Goal: Transaction & Acquisition: Purchase product/service

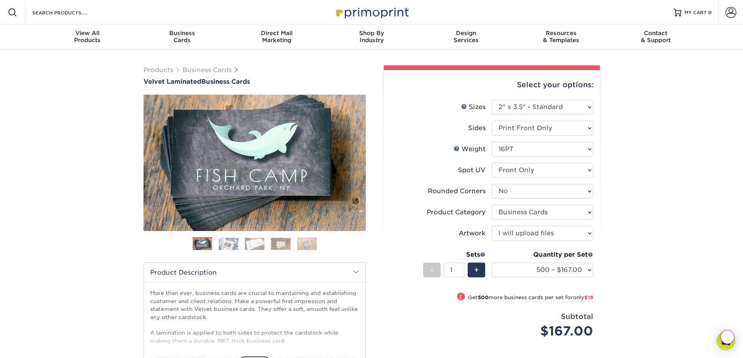
select select "2.00x3.50"
select select "0"
select select "3b5148f1-0588-4f88-a218-97bcfdce65c1"
select select "upload"
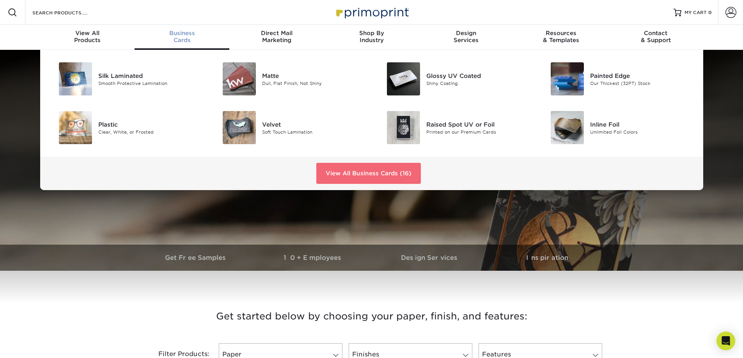
click at [355, 171] on link "View All Business Cards (16)" at bounding box center [368, 173] width 104 height 21
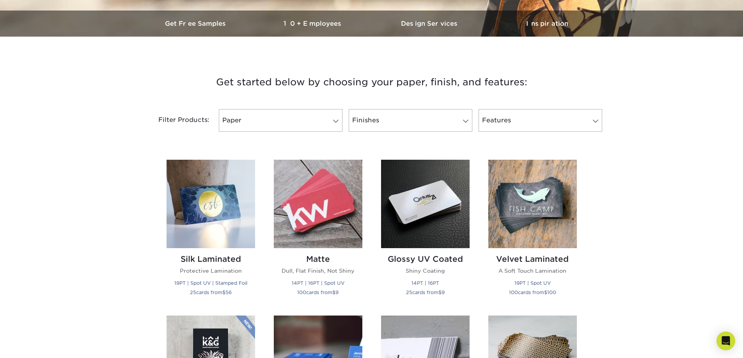
scroll to position [234, 0]
click at [265, 121] on link "Paper" at bounding box center [281, 121] width 124 height 23
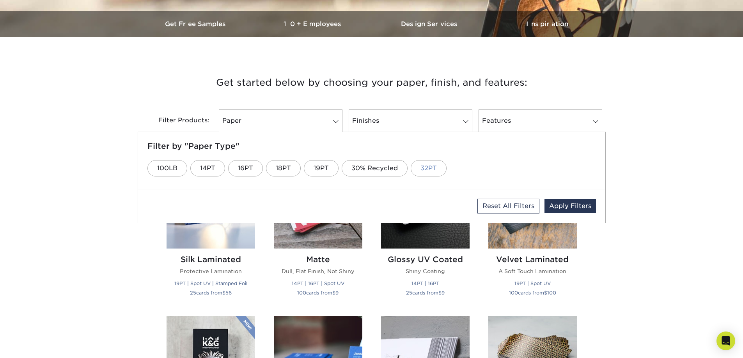
click at [428, 166] on link "32PT" at bounding box center [429, 168] width 36 height 16
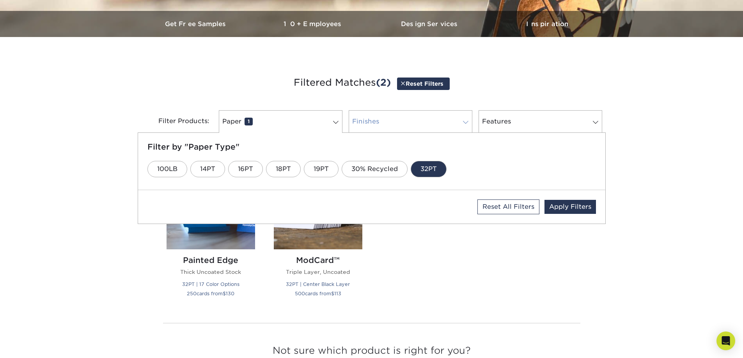
click at [402, 117] on link "Finishes 0" at bounding box center [411, 121] width 124 height 23
click at [496, 166] on link "Uncoated" at bounding box center [519, 169] width 52 height 16
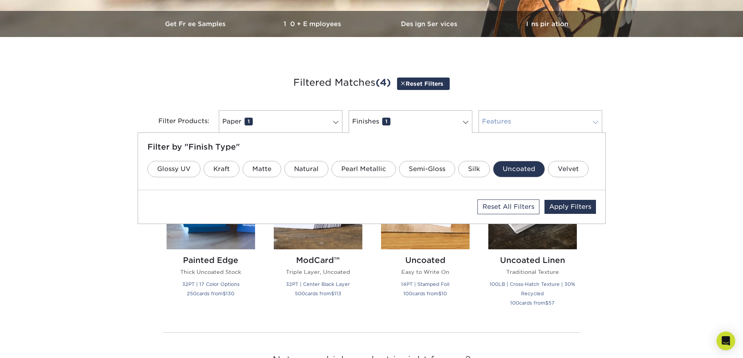
click at [515, 124] on link "Features 0" at bounding box center [540, 121] width 124 height 23
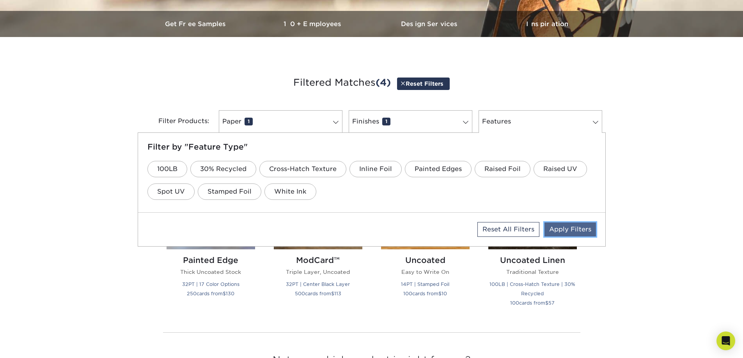
click at [584, 228] on link "Apply Filters" at bounding box center [569, 230] width 51 height 14
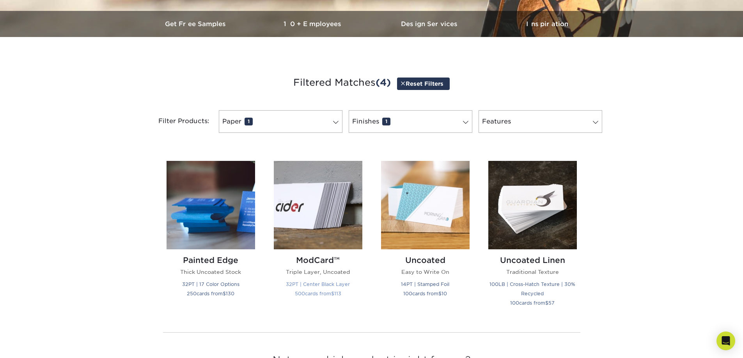
click at [331, 269] on p "Triple Layer, Uncoated" at bounding box center [318, 272] width 88 height 8
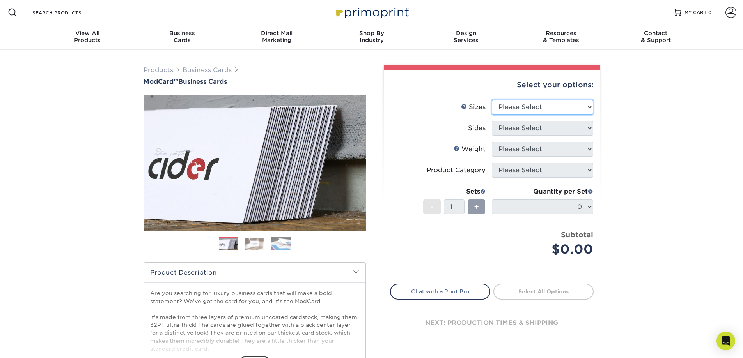
click at [522, 105] on select "Please Select 1.5" x 3.5" - Mini 1.75" x 3.5" - Mini 2" x 2" - Square 2" x 3" -…" at bounding box center [542, 107] width 101 height 15
select select "2.00x3.50"
click at [492, 100] on select "Please Select 1.5" x 3.5" - Mini 1.75" x 3.5" - Mini 2" x 2" - Square 2" x 3" -…" at bounding box center [542, 107] width 101 height 15
click at [534, 122] on select "Please Select Print Both Sides Print Front Only" at bounding box center [542, 128] width 101 height 15
click at [492, 121] on select "Please Select Print Both Sides Print Front Only" at bounding box center [542, 128] width 101 height 15
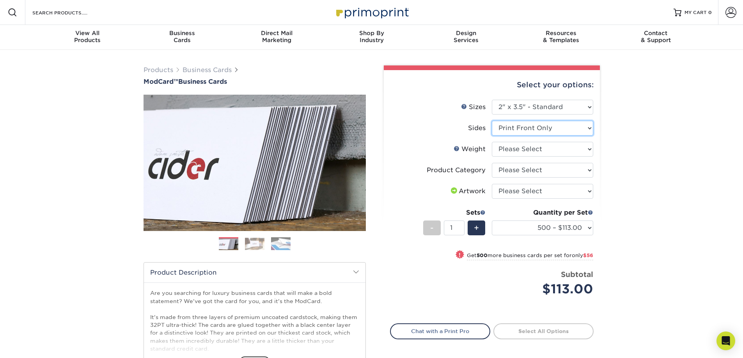
click at [533, 130] on select "Please Select Print Both Sides Print Front Only" at bounding box center [542, 128] width 101 height 15
click at [492, 121] on select "Please Select Print Both Sides Print Front Only" at bounding box center [542, 128] width 101 height 15
click at [564, 131] on select "Please Select Print Both Sides Print Front Only" at bounding box center [542, 128] width 101 height 15
select select "32d3c223-f82c-492b-b915-ba065a00862f"
click at [492, 121] on select "Please Select Print Both Sides Print Front Only" at bounding box center [542, 128] width 101 height 15
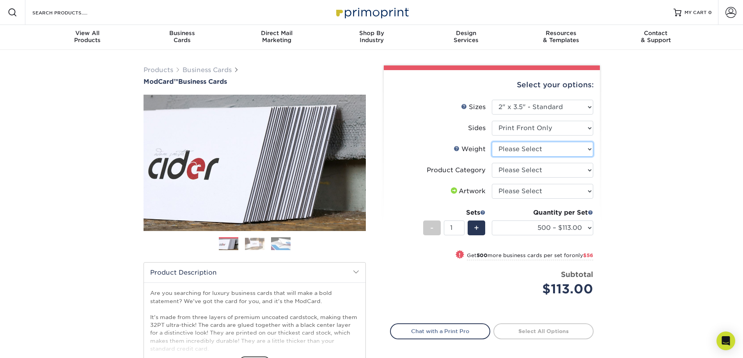
click at [536, 149] on select "Please Select 32PTUCBLK" at bounding box center [542, 149] width 101 height 15
select select "32PTUCBLK"
click at [492, 142] on select "Please Select 32PTUCBLK" at bounding box center [542, 149] width 101 height 15
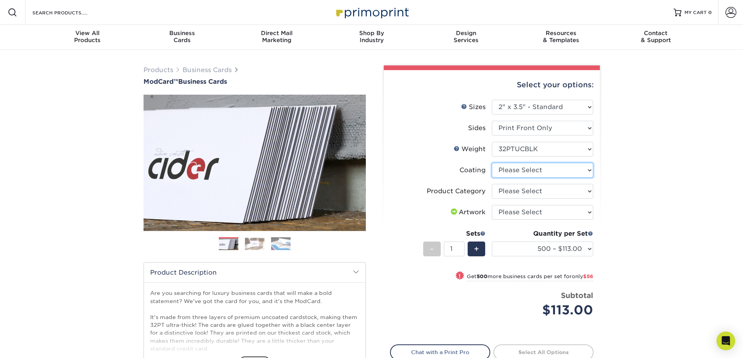
click at [544, 170] on select at bounding box center [542, 170] width 101 height 15
select select "3e7618de-abca-4bda-9f97-8b9129e913d8"
click at [492, 163] on select at bounding box center [542, 170] width 101 height 15
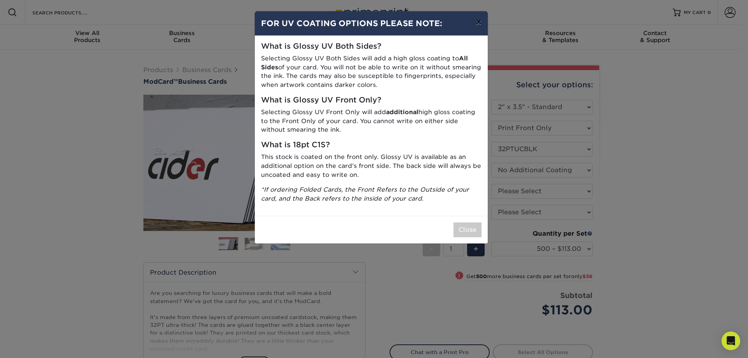
click at [477, 21] on button "×" at bounding box center [479, 22] width 18 height 22
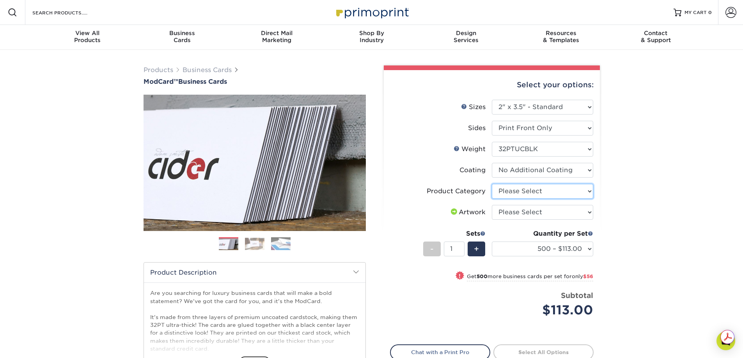
click at [535, 189] on select "Please Select Business Cards" at bounding box center [542, 191] width 101 height 15
select select "3b5148f1-0588-4f88-a218-97bcfdce65c1"
click at [492, 184] on select "Please Select Business Cards" at bounding box center [542, 191] width 101 height 15
click at [524, 214] on select "Please Select I will upload files I need a design - $100" at bounding box center [542, 212] width 101 height 15
select select "upload"
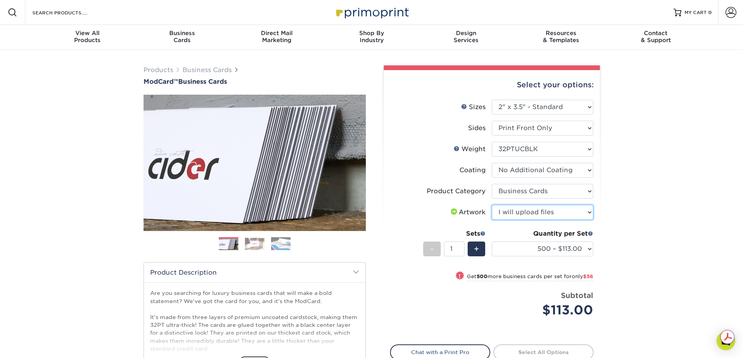
click at [492, 205] on select "Please Select I will upload files I need a design - $100" at bounding box center [542, 212] width 101 height 15
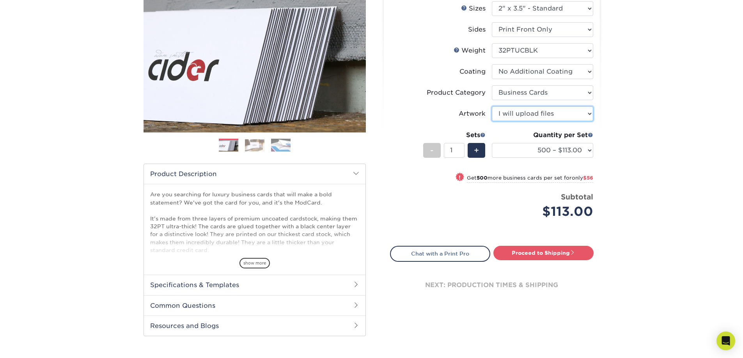
scroll to position [39, 0]
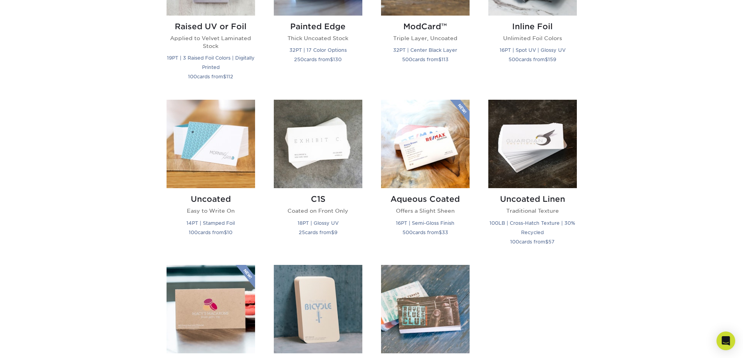
scroll to position [624, 0]
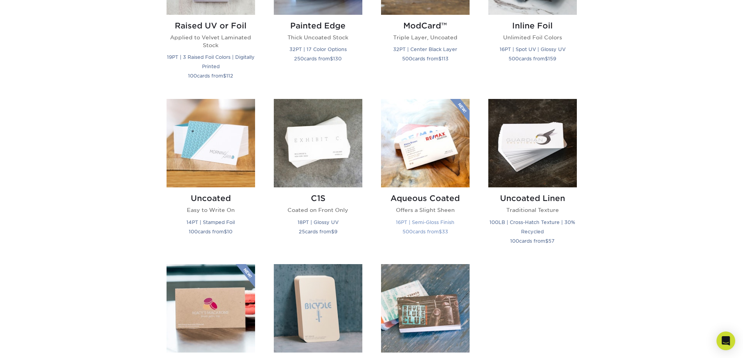
click at [430, 200] on h2 "Aqueous Coated" at bounding box center [425, 198] width 88 height 9
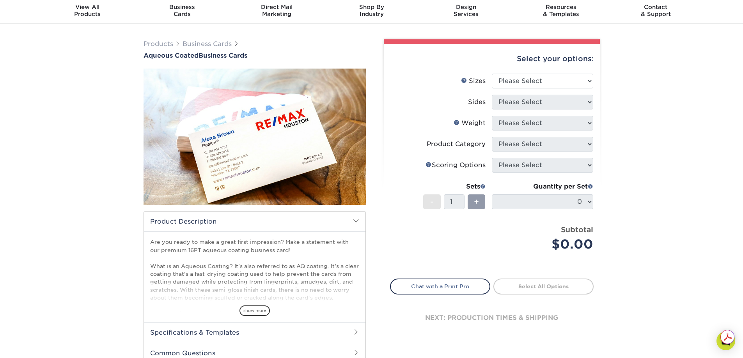
scroll to position [39, 0]
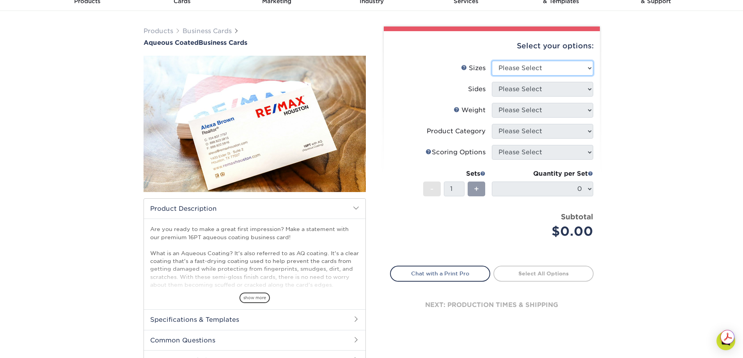
click at [533, 70] on select "Please Select 1.5" x 3.5" - Mini 1.75" x 3.5" - Mini 2" x 3" - Mini 2" x 3.5" -…" at bounding box center [542, 68] width 101 height 15
select select "2.00x3.50"
click at [492, 61] on select "Please Select 1.5" x 3.5" - Mini 1.75" x 3.5" - Mini 2" x 3" - Mini 2" x 3.5" -…" at bounding box center [542, 68] width 101 height 15
click at [515, 89] on select "Please Select Print Both Sides Print Front Only" at bounding box center [542, 89] width 101 height 15
click at [492, 82] on select "Please Select Print Both Sides Print Front Only" at bounding box center [542, 89] width 101 height 15
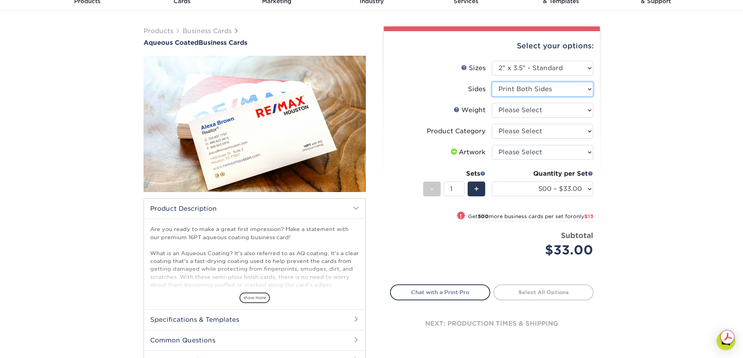
click at [523, 91] on select "Please Select Print Both Sides Print Front Only" at bounding box center [542, 89] width 101 height 15
select select "32d3c223-f82c-492b-b915-ba065a00862f"
click at [492, 82] on select "Please Select Print Both Sides Print Front Only" at bounding box center [542, 89] width 101 height 15
click at [518, 111] on select "Please Select 16PT" at bounding box center [542, 110] width 101 height 15
select select "16PT"
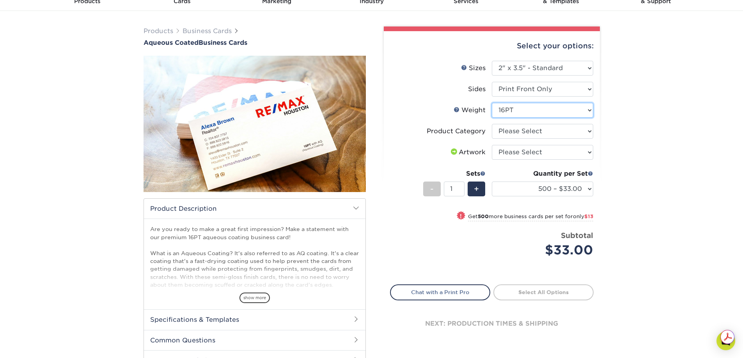
click at [492, 103] on select "Please Select 16PT" at bounding box center [542, 110] width 101 height 15
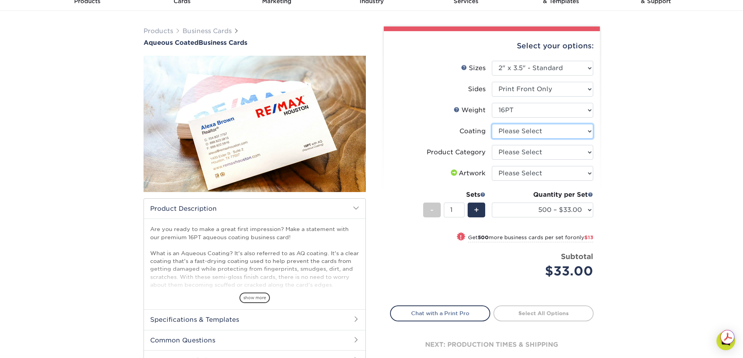
click at [507, 131] on select at bounding box center [542, 131] width 101 height 15
select select "d41dab50-ff65-4f4f-bb17-2afe4d36ae33"
click at [492, 124] on select at bounding box center [542, 131] width 101 height 15
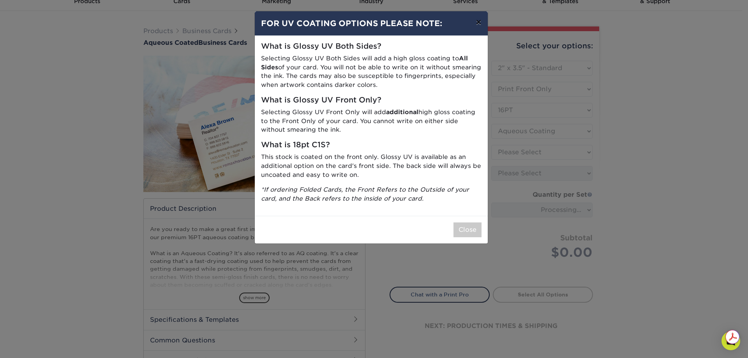
click at [480, 25] on button "×" at bounding box center [479, 22] width 18 height 22
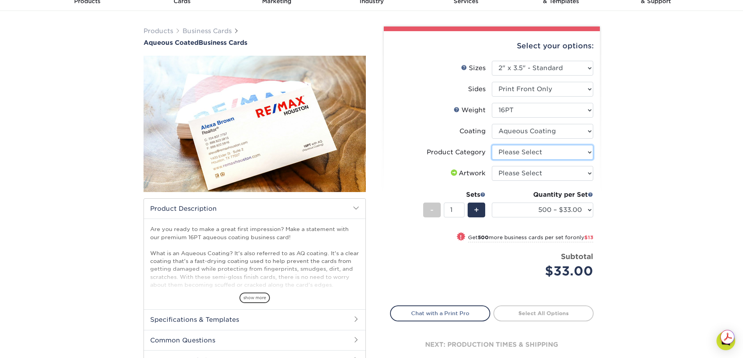
click at [516, 153] on select "Please Select Business Cards" at bounding box center [542, 152] width 101 height 15
select select "3b5148f1-0588-4f88-a218-97bcfdce65c1"
click at [492, 145] on select "Please Select Business Cards" at bounding box center [542, 152] width 101 height 15
click at [517, 174] on select "Please Select I will upload files I need a design - $100" at bounding box center [542, 173] width 101 height 15
select select "upload"
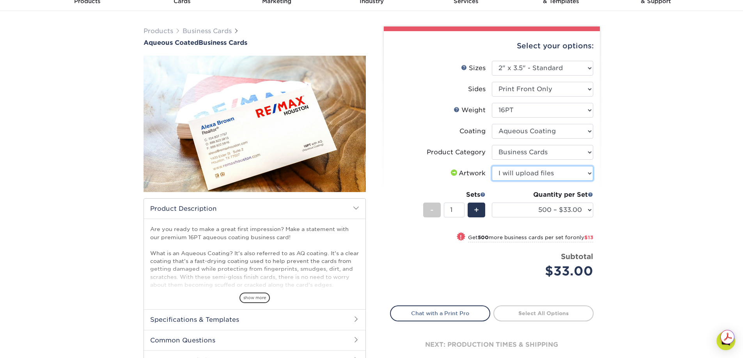
click at [492, 166] on select "Please Select I will upload files I need a design - $100" at bounding box center [542, 173] width 101 height 15
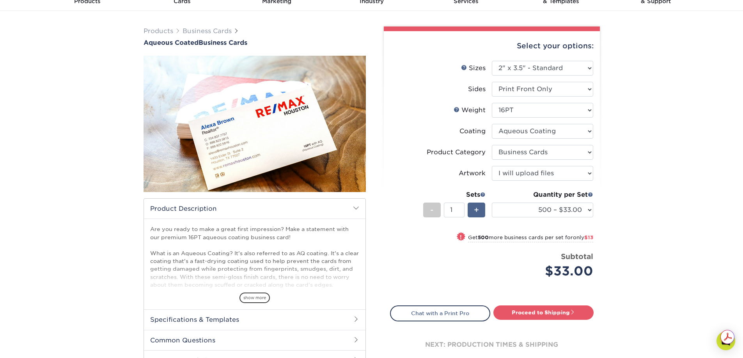
click at [479, 210] on span "+" at bounding box center [476, 210] width 5 height 12
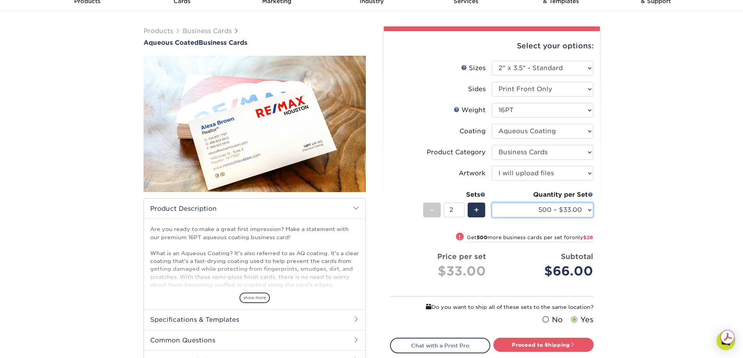
click at [588, 209] on select "500 – $33.00 1000 – $46.00 2500 – $95.00 5000 – $141.00 7500 – $220.00 10000 – …" at bounding box center [542, 210] width 101 height 15
click at [492, 203] on select "500 – $33.00 1000 – $46.00 2500 – $95.00 5000 – $141.00 7500 – $220.00 10000 – …" at bounding box center [542, 210] width 101 height 15
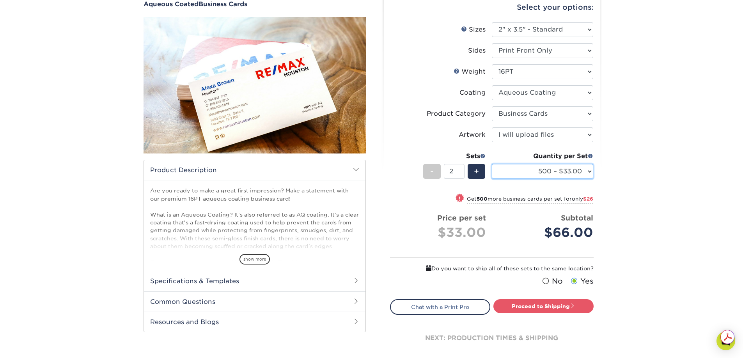
scroll to position [78, 0]
click at [434, 175] on div "-" at bounding box center [432, 171] width 18 height 15
type input "1"
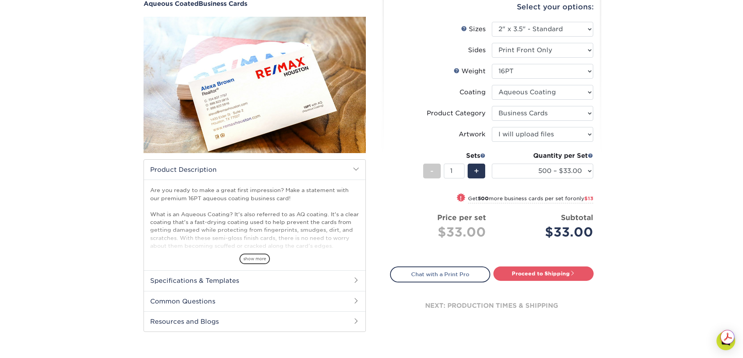
click at [357, 280] on span at bounding box center [356, 280] width 6 height 6
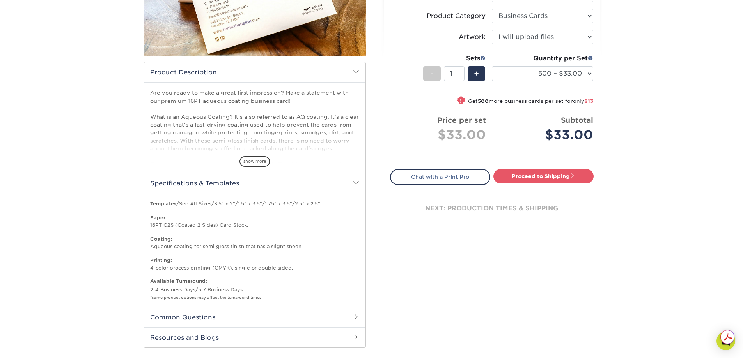
scroll to position [195, 0]
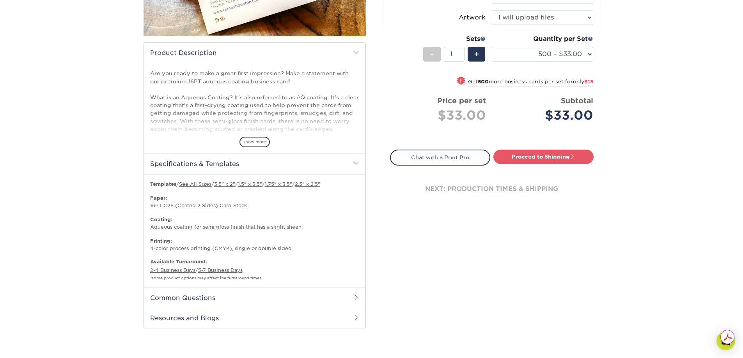
click at [341, 296] on h2 "Common Questions" at bounding box center [254, 298] width 221 height 20
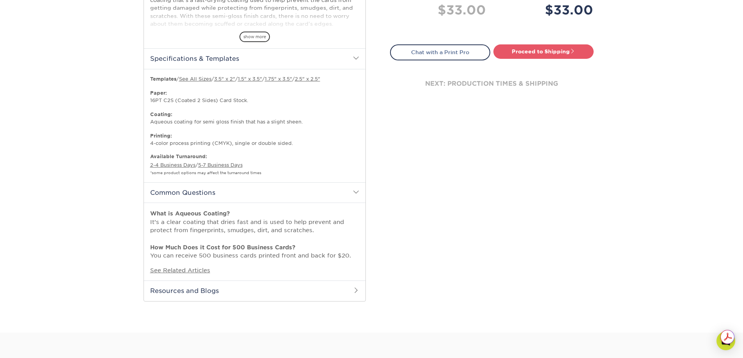
scroll to position [312, 0]
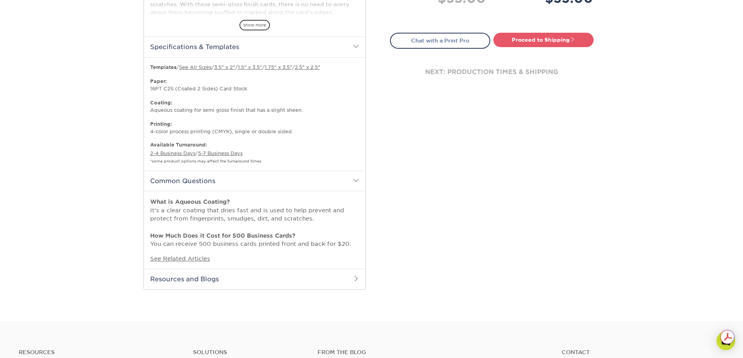
click at [263, 280] on h2 "Resources and Blogs" at bounding box center [254, 279] width 221 height 20
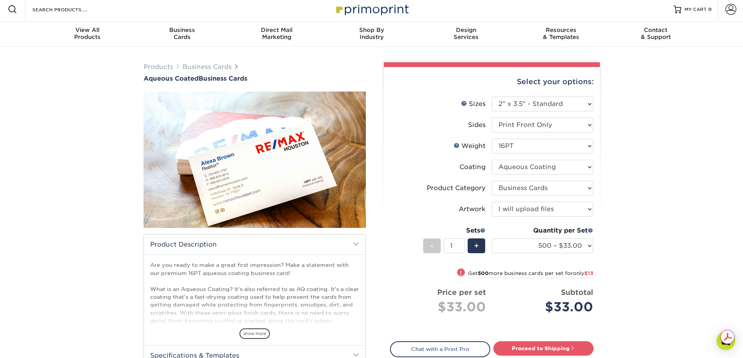
scroll to position [0, 0]
